Goal: Transaction & Acquisition: Purchase product/service

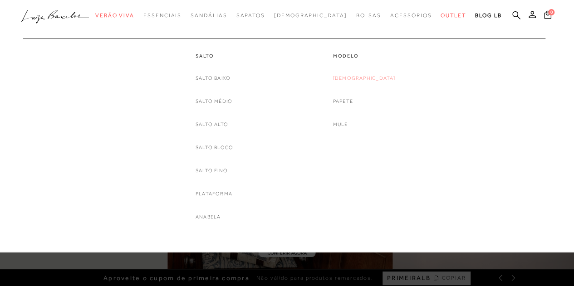
click at [365, 79] on link "[DEMOGRAPHIC_DATA]" at bounding box center [364, 79] width 63 height 10
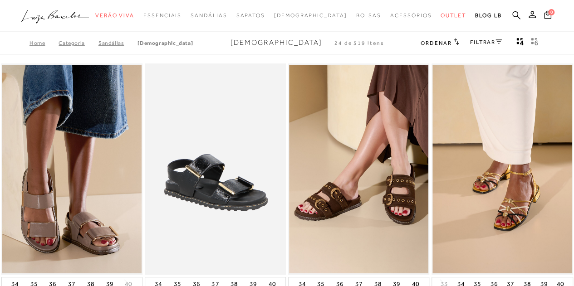
click at [478, 38] on div "FILTRAR" at bounding box center [486, 43] width 32 height 12
click at [481, 42] on link "FILTRAR" at bounding box center [486, 42] width 32 height 6
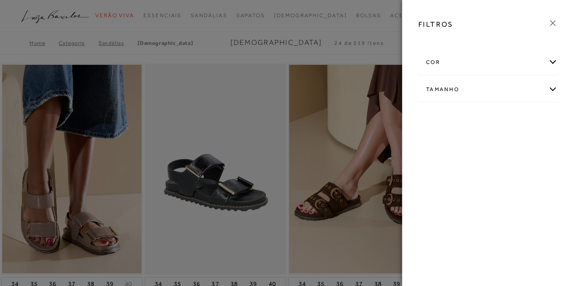
click at [472, 62] on div "cor" at bounding box center [488, 62] width 139 height 24
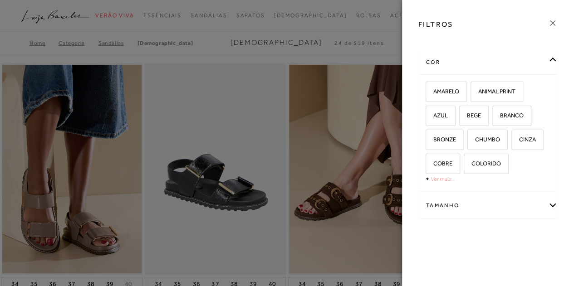
click at [444, 179] on link "Ver mais..." at bounding box center [443, 179] width 25 height 7
click at [458, 229] on label "PRETO" at bounding box center [442, 237] width 32 height 20
click at [434, 233] on input "PRETO" at bounding box center [428, 237] width 9 height 9
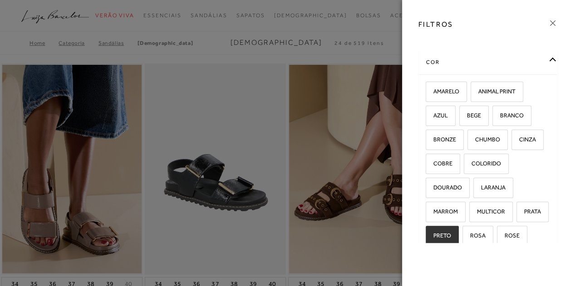
checkbox input "true"
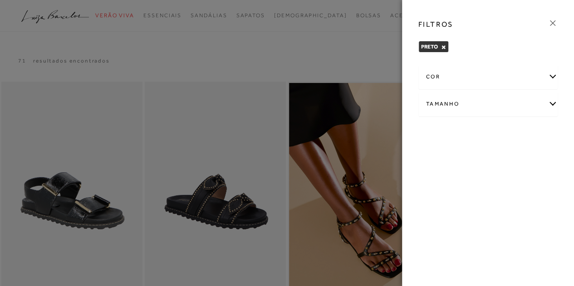
click at [362, 99] on div at bounding box center [287, 143] width 574 height 286
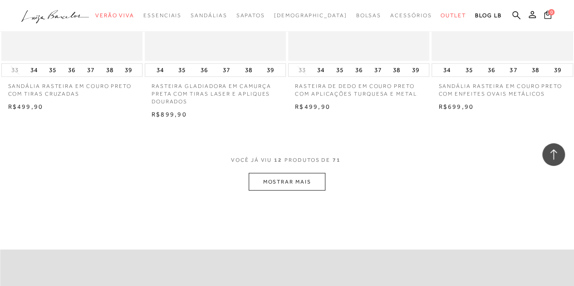
scroll to position [782, 0]
click at [306, 177] on button "MOSTRAR MAIS" at bounding box center [287, 182] width 76 height 18
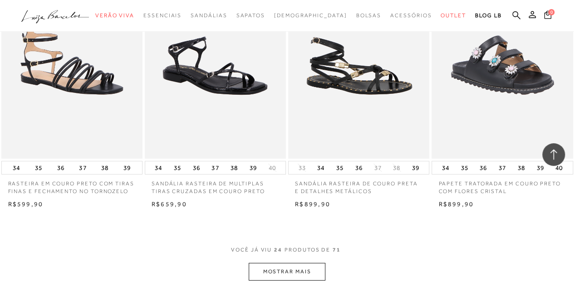
scroll to position [1635, 0]
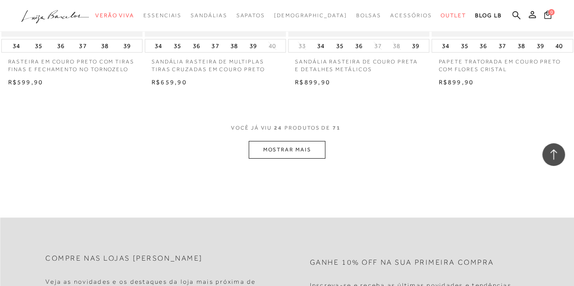
click at [271, 146] on button "MOSTRAR MAIS" at bounding box center [287, 150] width 76 height 18
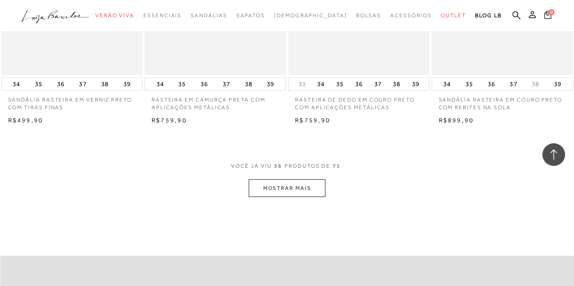
scroll to position [2410, 0]
click at [302, 189] on button "MOSTRAR MAIS" at bounding box center [287, 188] width 76 height 18
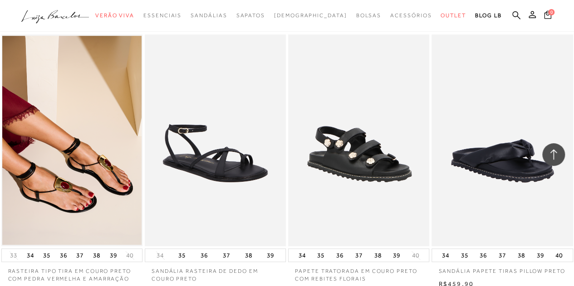
scroll to position [1965, 0]
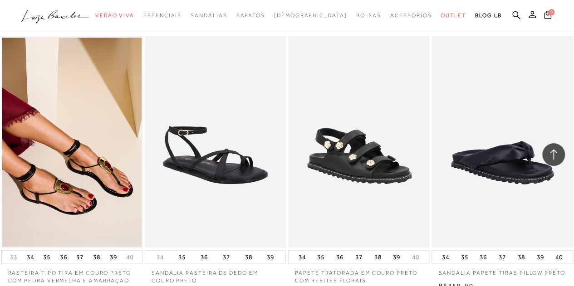
click at [109, 198] on img at bounding box center [71, 142] width 139 height 209
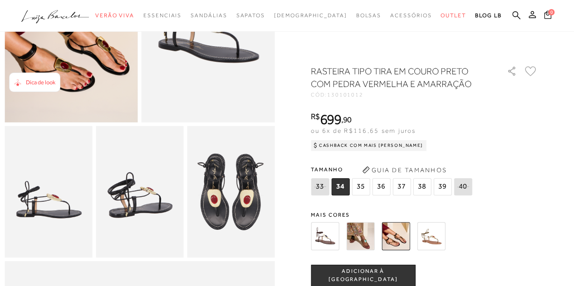
scroll to position [143, 0]
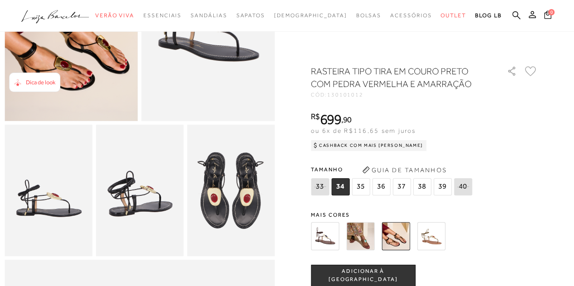
click at [225, 181] on img at bounding box center [231, 191] width 88 height 132
click at [116, 195] on img at bounding box center [140, 191] width 88 height 132
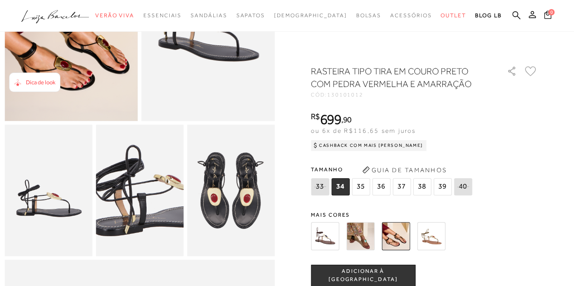
click at [130, 209] on img at bounding box center [152, 184] width 175 height 263
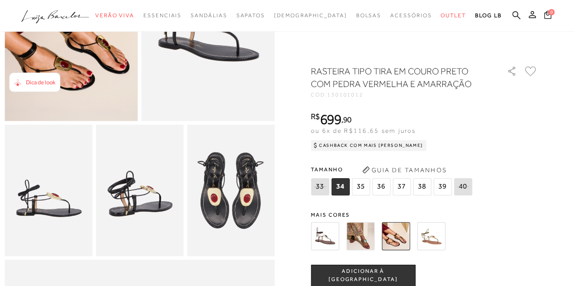
click at [38, 216] on img at bounding box center [49, 191] width 88 height 132
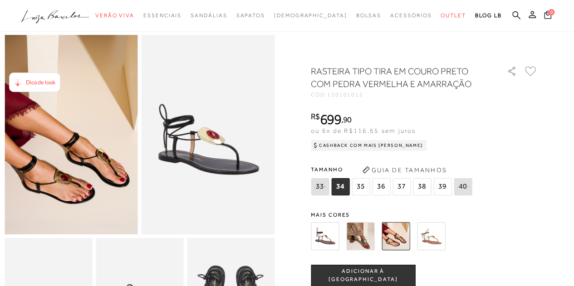
scroll to position [19, 0]
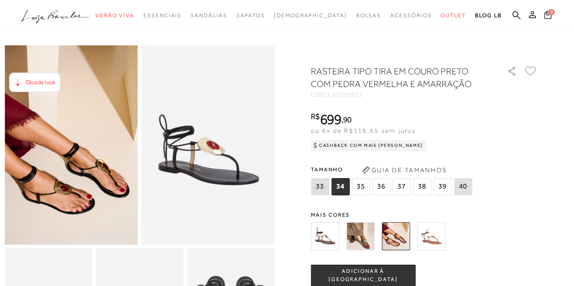
click at [355, 236] on img at bounding box center [360, 236] width 28 height 28
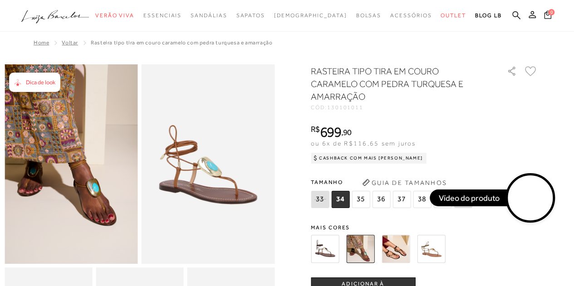
click at [329, 249] on img at bounding box center [325, 249] width 28 height 28
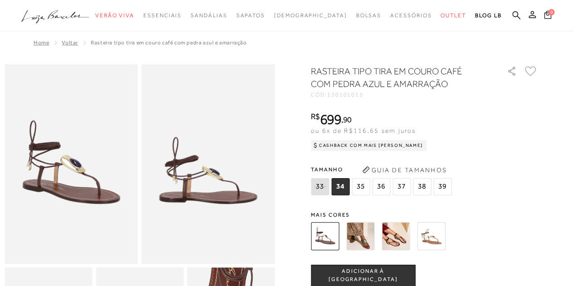
click at [401, 236] on img at bounding box center [396, 236] width 28 height 28
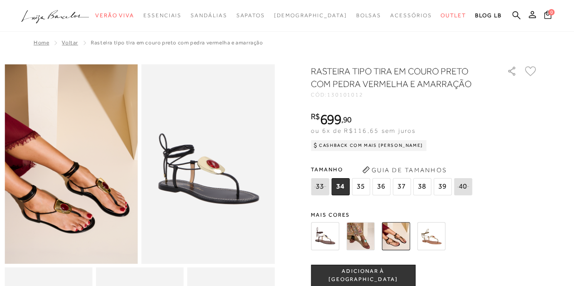
click at [436, 237] on img at bounding box center [431, 236] width 28 height 28
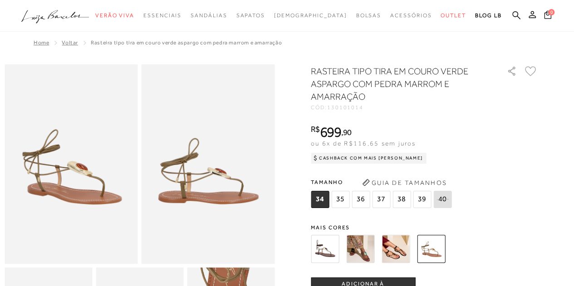
click at [406, 255] on img at bounding box center [396, 249] width 28 height 28
